Goal: Participate in discussion

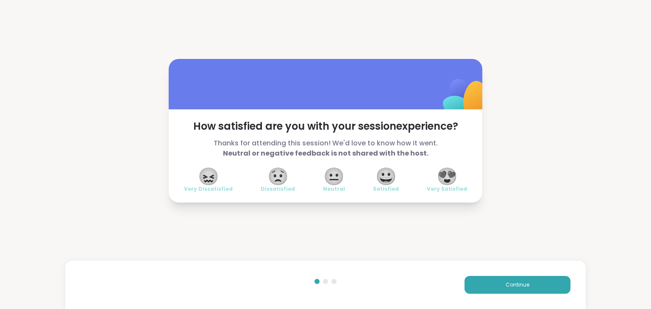
click at [449, 180] on span "😍" at bounding box center [446, 176] width 21 height 15
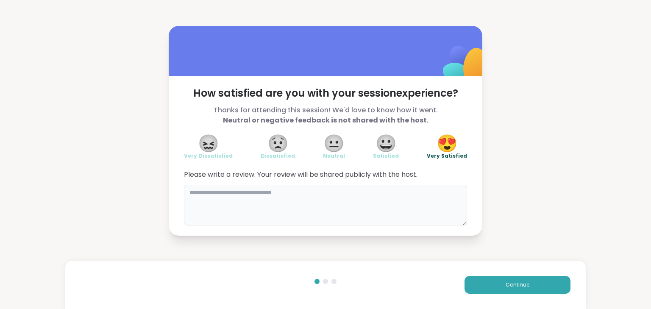
click at [374, 210] on textarea at bounding box center [325, 205] width 283 height 41
type textarea "**********"
click at [516, 287] on span "Continue" at bounding box center [517, 285] width 24 height 8
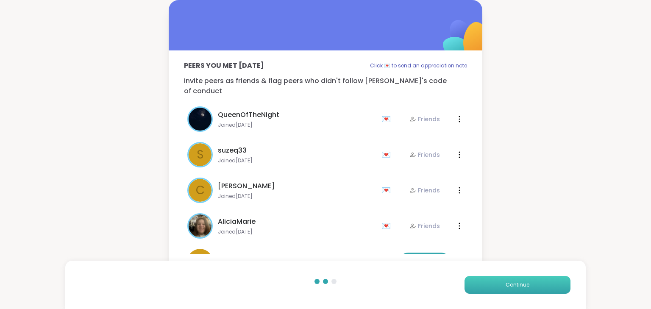
click at [518, 282] on span "Continue" at bounding box center [517, 285] width 24 height 8
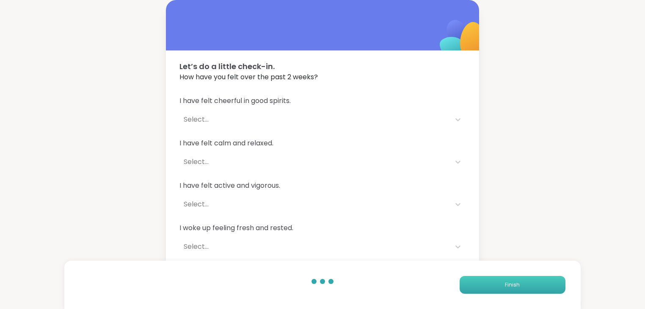
click at [500, 285] on button "Finish" at bounding box center [513, 285] width 106 height 18
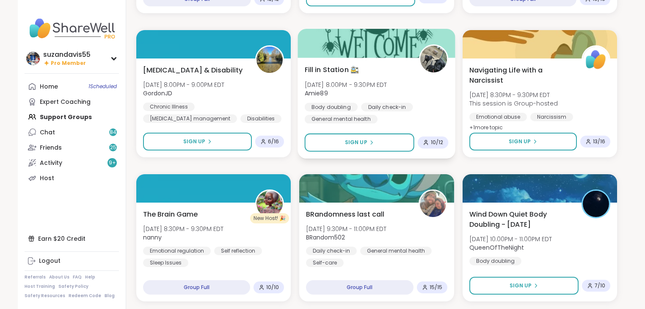
scroll to position [949, 0]
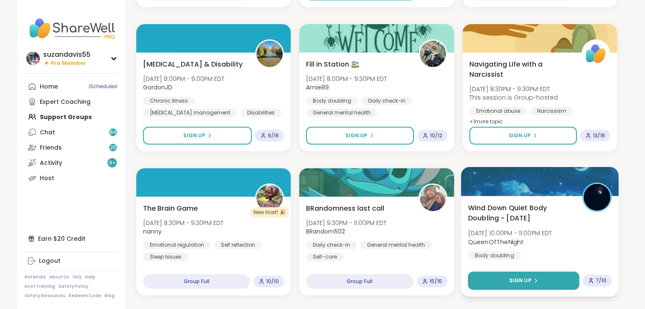
click at [520, 282] on span "Sign Up" at bounding box center [520, 281] width 22 height 8
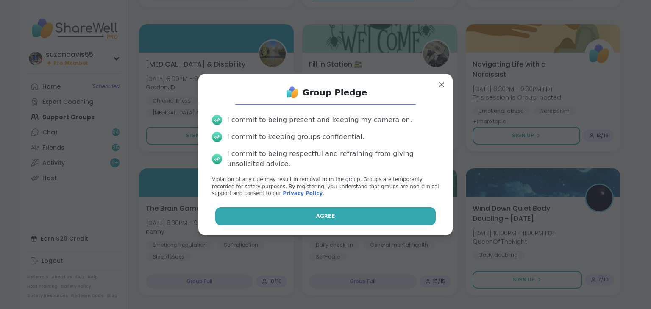
click at [368, 218] on button "Agree" at bounding box center [325, 216] width 221 height 18
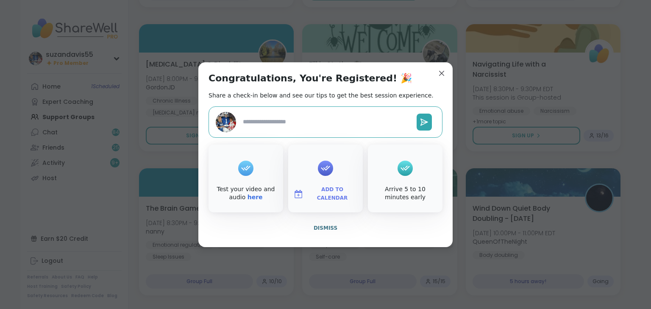
type textarea "*"
click at [335, 193] on span "Add to Calendar" at bounding box center [332, 194] width 51 height 17
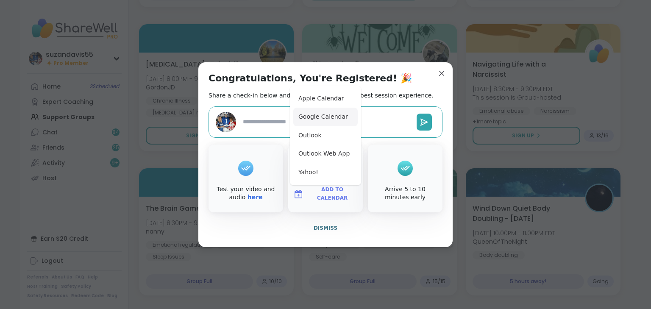
click at [314, 114] on button "Google Calendar" at bounding box center [325, 117] width 64 height 19
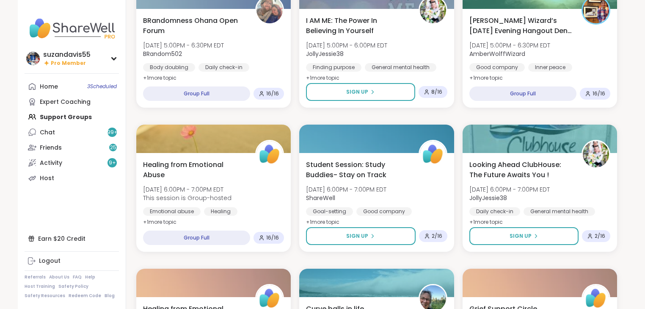
scroll to position [115, 0]
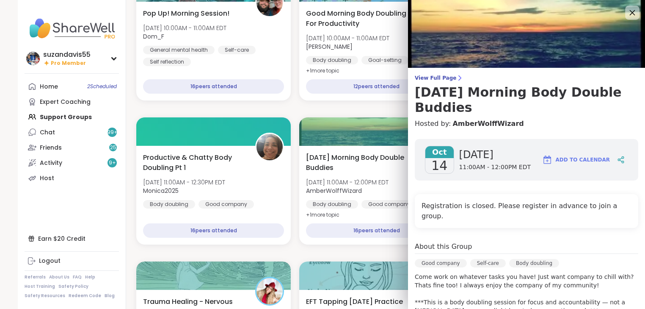
click at [630, 14] on icon at bounding box center [633, 13] width 6 height 6
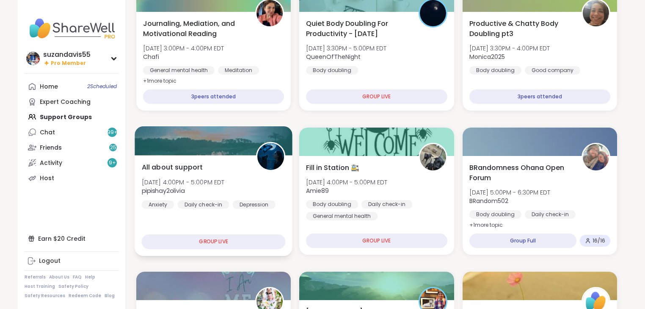
scroll to position [1221, 0]
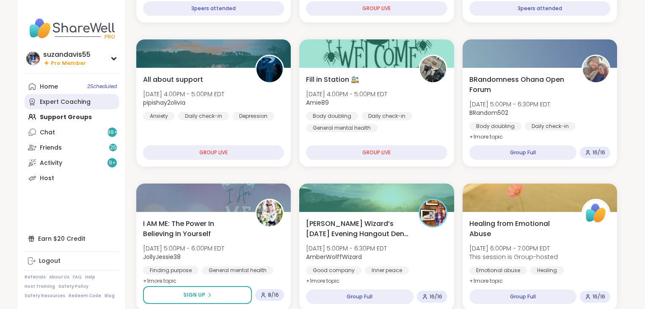
click at [55, 97] on link "Expert Coaching" at bounding box center [72, 101] width 94 height 15
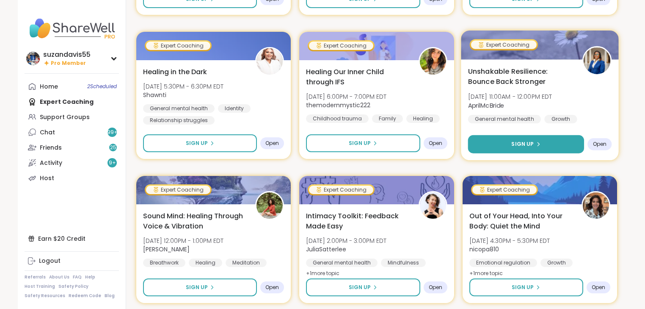
scroll to position [678, 0]
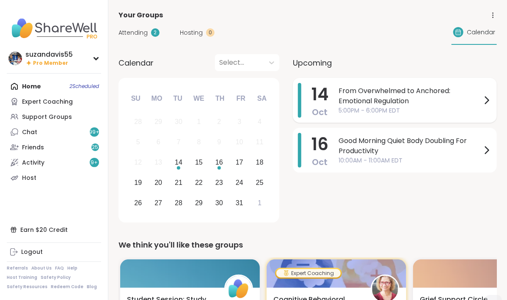
click at [371, 101] on span "From Overwhelmed to Anchored: Emotional Regulation" at bounding box center [410, 96] width 143 height 20
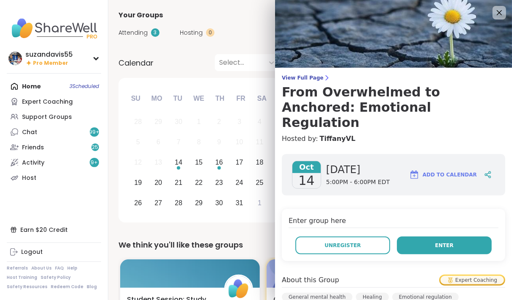
click at [435, 242] on span "Enter" at bounding box center [444, 246] width 19 height 8
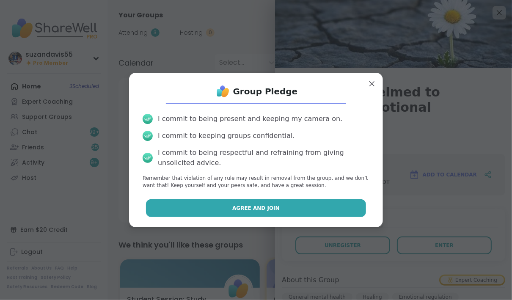
click at [258, 207] on span "Agree and Join" at bounding box center [256, 209] width 47 height 8
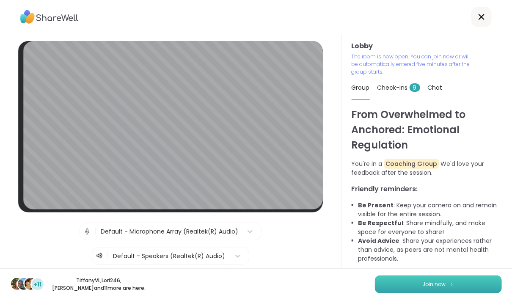
click at [414, 282] on button "Join now" at bounding box center [438, 285] width 127 height 18
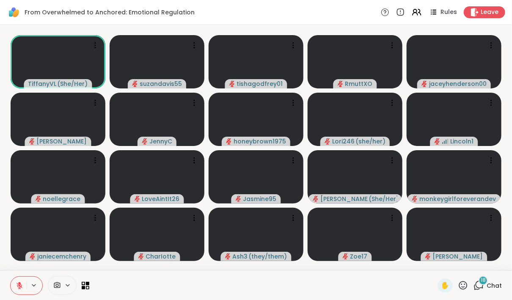
click at [480, 284] on div "18" at bounding box center [483, 280] width 9 height 9
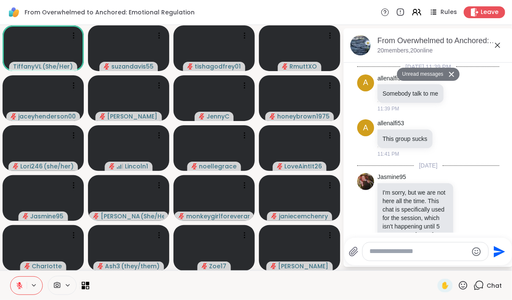
scroll to position [1444, 0]
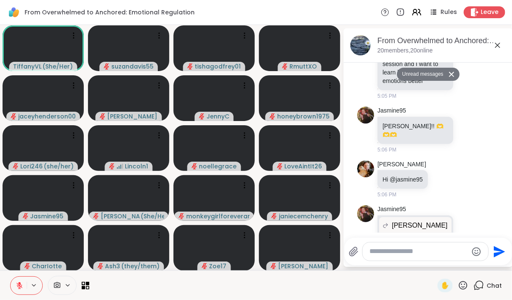
click at [381, 250] on textarea "Type your message" at bounding box center [419, 251] width 99 height 9
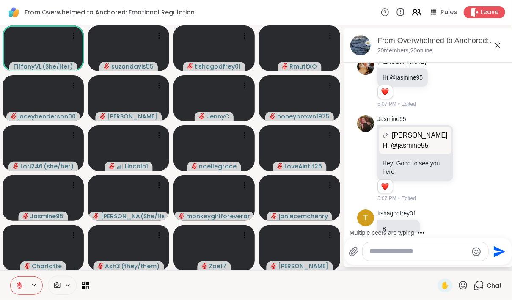
scroll to position [1571, 0]
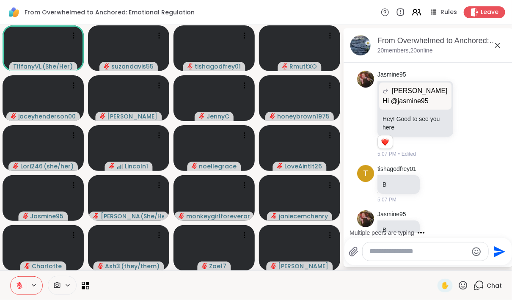
click at [390, 254] on textarea "Type your message" at bounding box center [419, 251] width 99 height 9
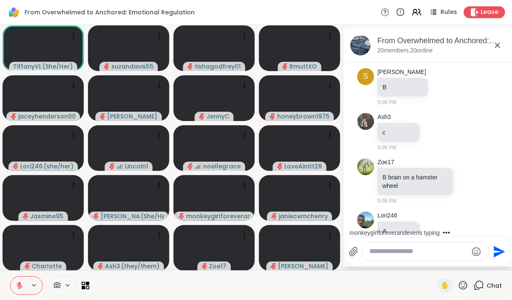
scroll to position [2119, 0]
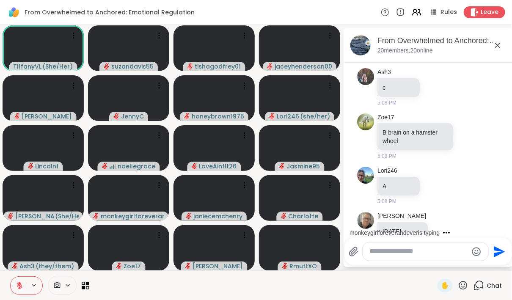
drag, startPoint x: 86, startPoint y: 283, endPoint x: 1, endPoint y: 283, distance: 85.1
click at [86, 283] on icon at bounding box center [87, 283] width 3 height 3
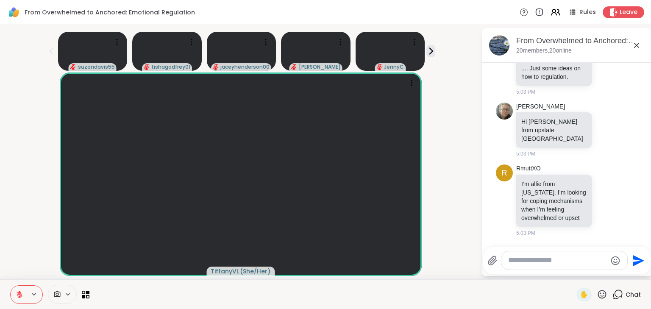
scroll to position [779, 0]
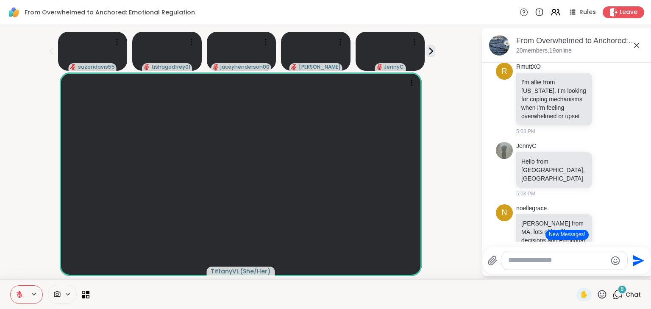
click at [507, 261] on textarea "Type your message" at bounding box center [557, 260] width 99 height 9
type textarea "**********"
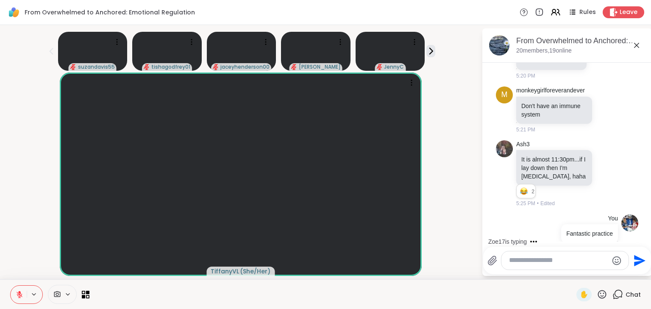
scroll to position [2760, 0]
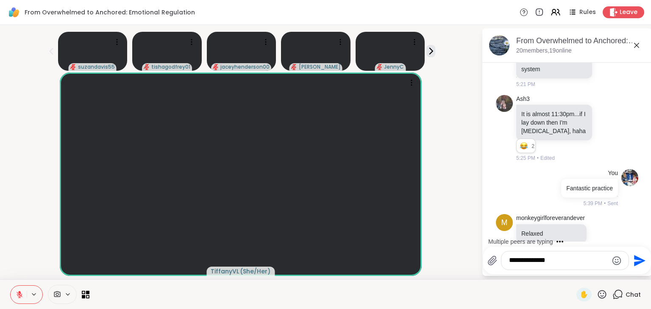
type textarea "**********"
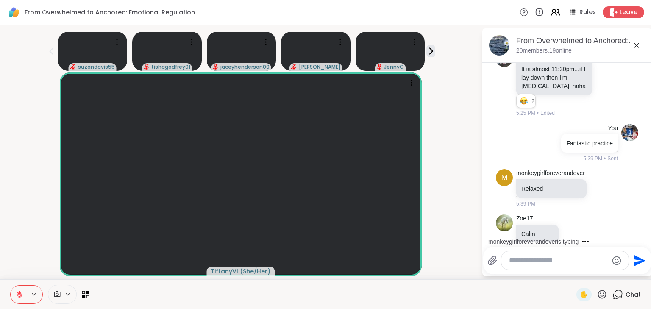
scroll to position [2999, 0]
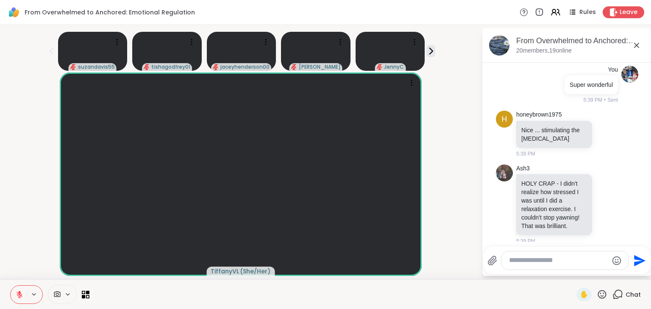
click at [507, 261] on textarea "Type your message" at bounding box center [558, 260] width 99 height 9
type textarea "**********"
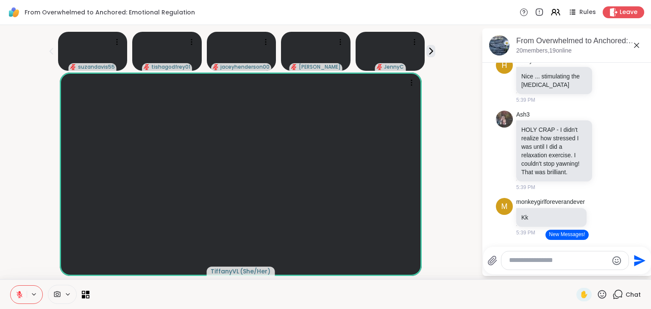
scroll to position [3143, 0]
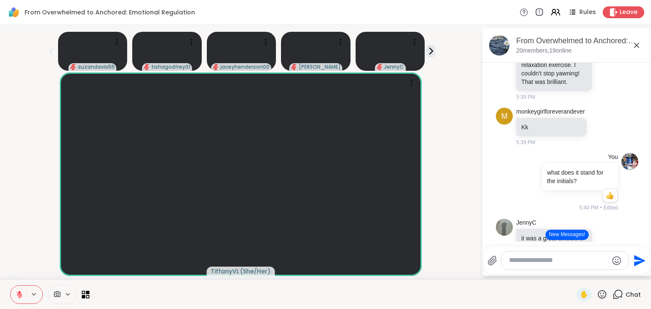
click at [507, 263] on textarea "Type your message" at bounding box center [558, 260] width 99 height 9
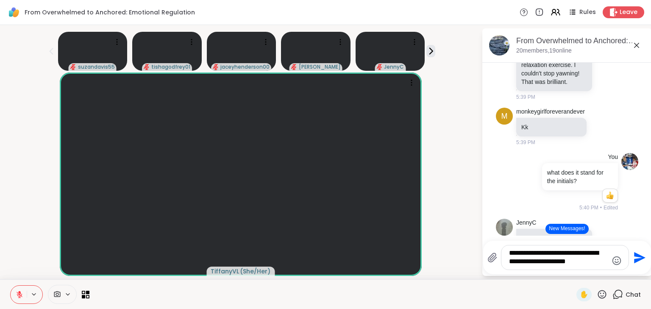
type textarea "**********"
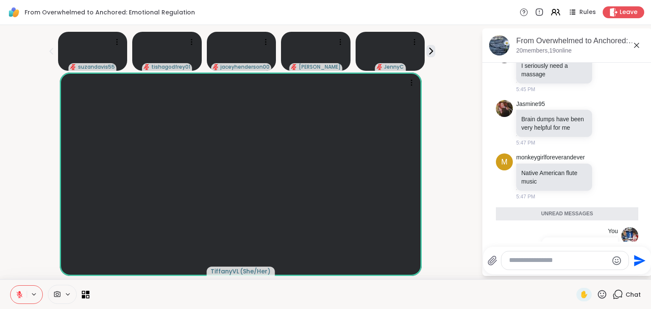
scroll to position [3547, 0]
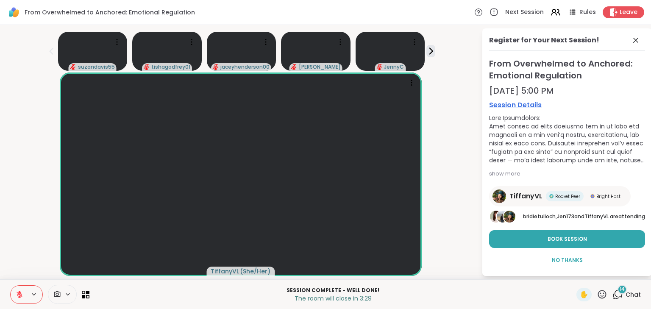
click at [507, 294] on icon at bounding box center [617, 294] width 11 height 11
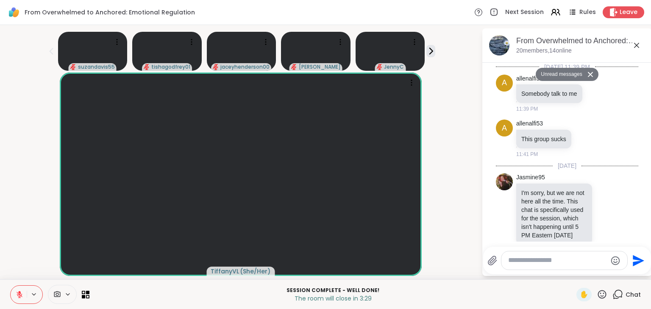
scroll to position [4394, 0]
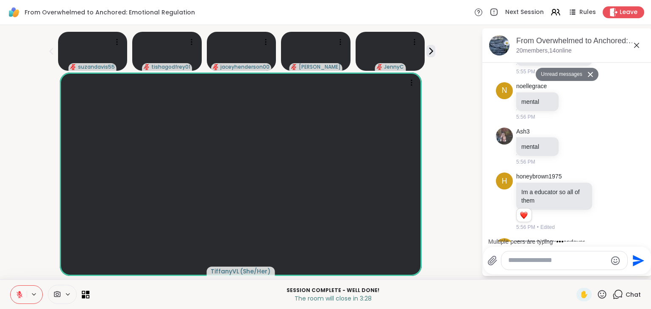
click at [507, 257] on textarea "Type your message" at bounding box center [557, 260] width 99 height 9
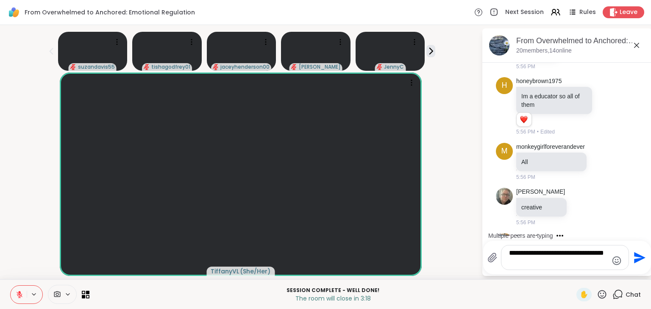
scroll to position [4515, 0]
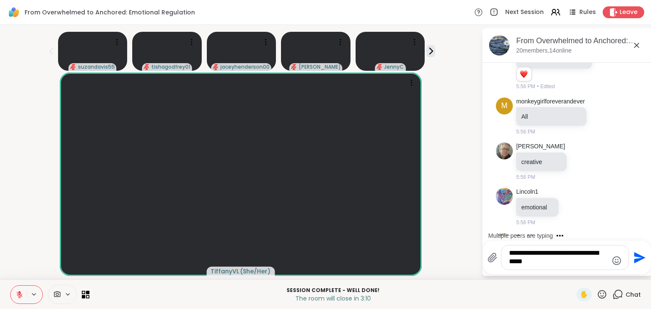
type textarea "**********"
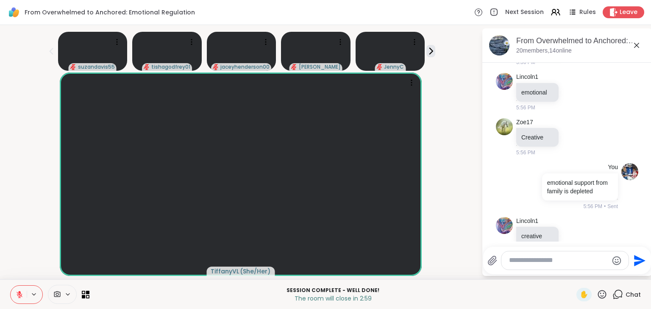
scroll to position [4613, 0]
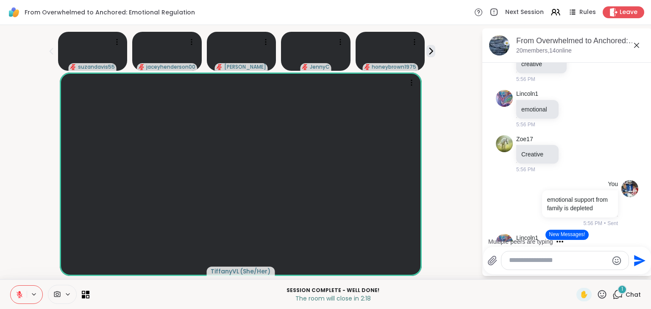
click at [507, 259] on textarea "Type your message" at bounding box center [558, 260] width 99 height 9
type textarea "**********"
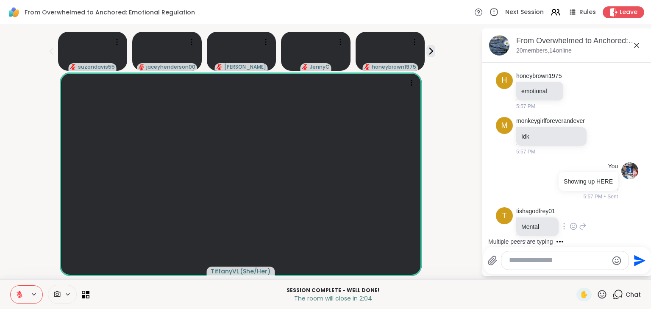
scroll to position [4899, 0]
